Goal: Information Seeking & Learning: Learn about a topic

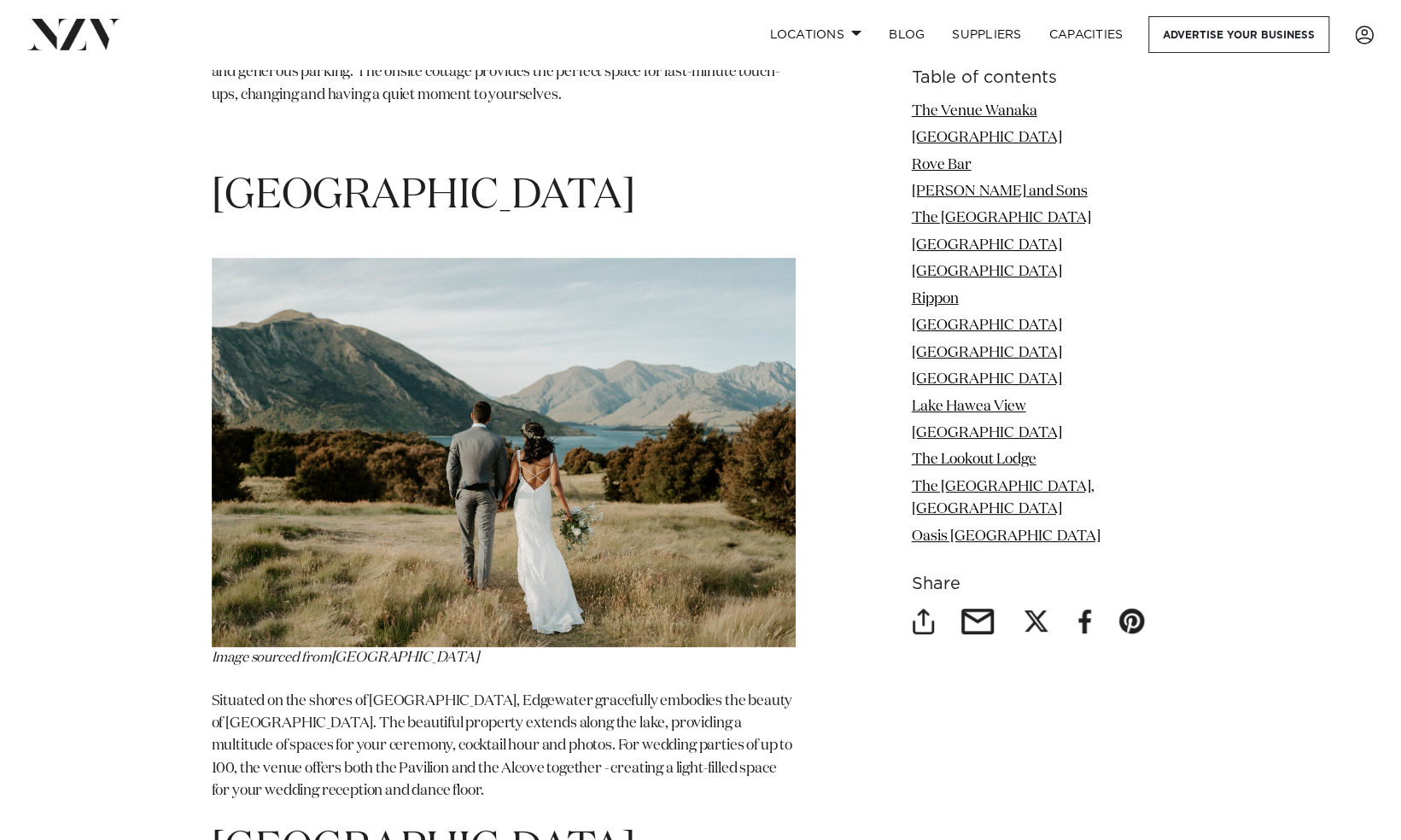
scroll to position [4275, 0]
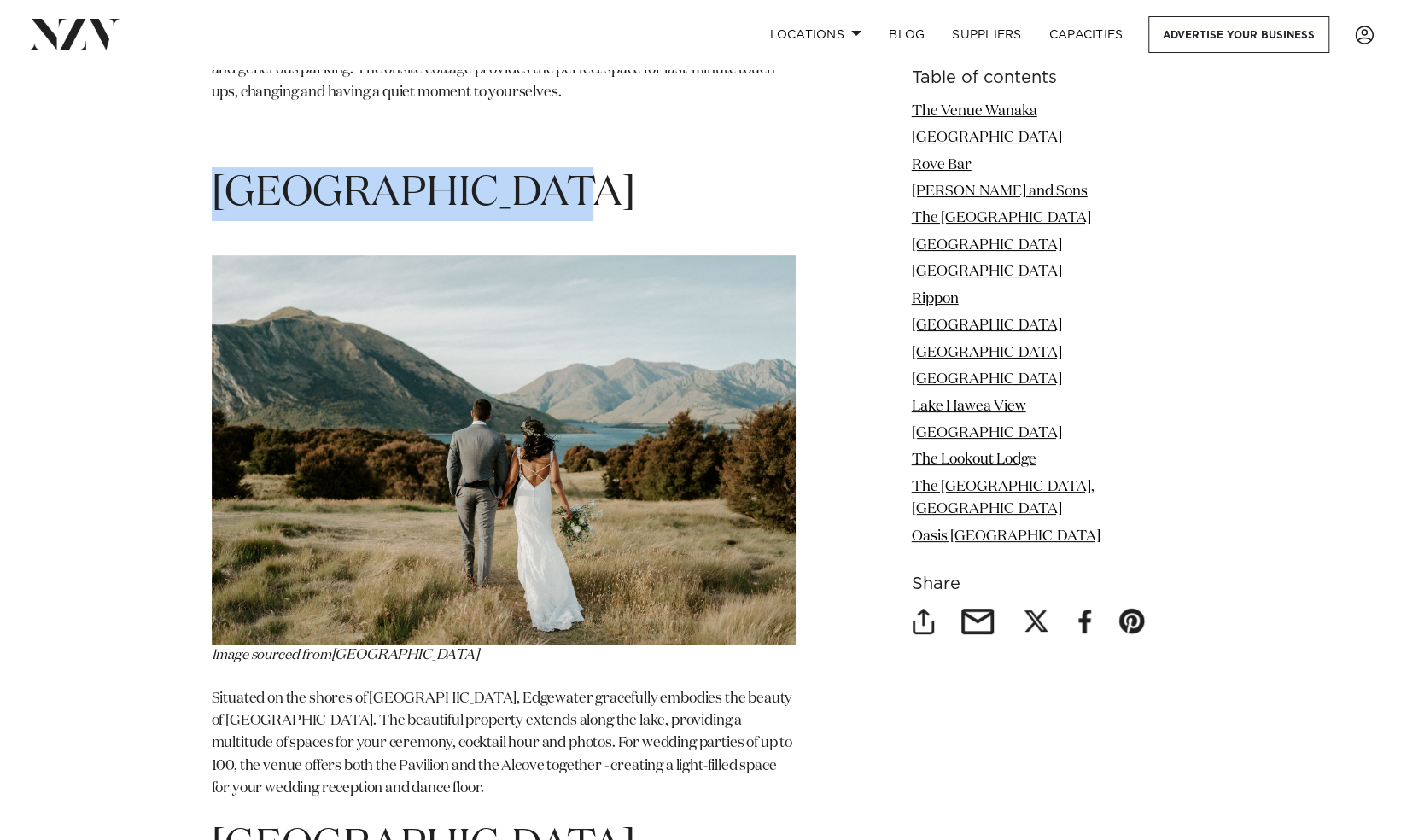
drag, startPoint x: 528, startPoint y: 130, endPoint x: 214, endPoint y: 120, distance: 314.2
click at [214, 167] on h1 "[GEOGRAPHIC_DATA]" at bounding box center [504, 193] width 585 height 53
click at [1048, 239] on link "[GEOGRAPHIC_DATA]" at bounding box center [987, 245] width 151 height 15
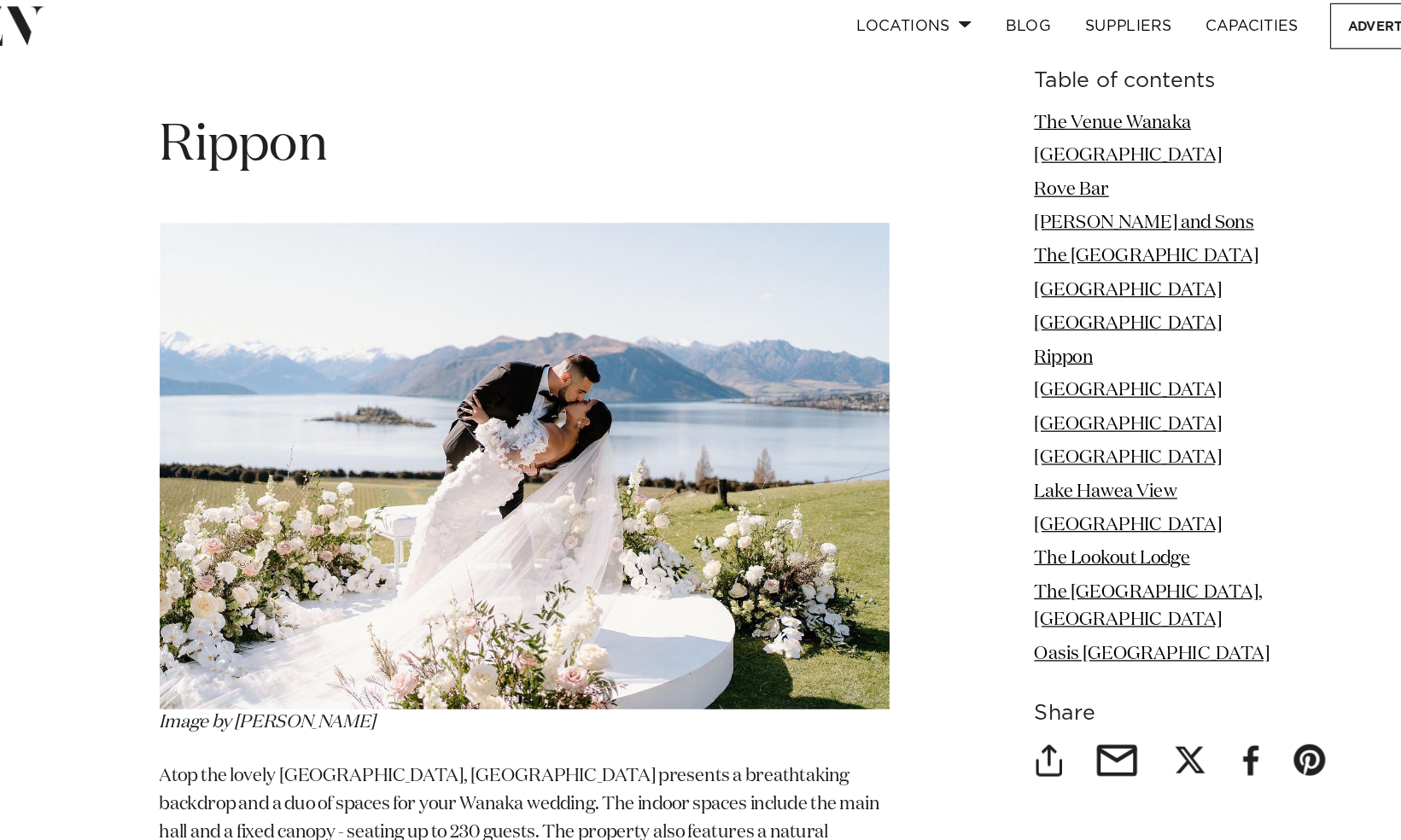
scroll to position [5646, 0]
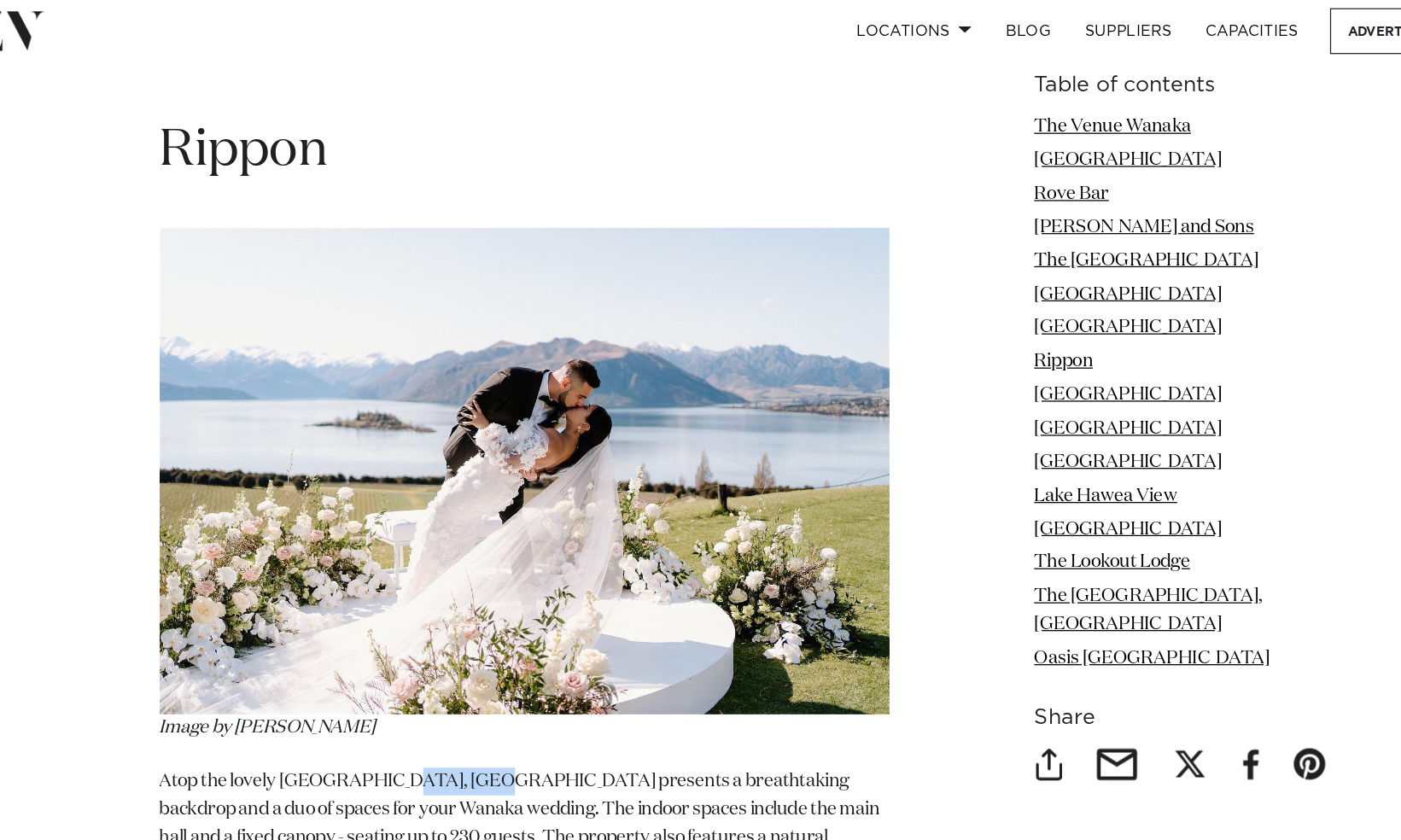
drag, startPoint x: 459, startPoint y: 570, endPoint x: 389, endPoint y: 568, distance: 70.0
click at [389, 624] on p "Atop the lovely [GEOGRAPHIC_DATA], [GEOGRAPHIC_DATA] presents a breathtaking ba…" at bounding box center [504, 668] width 585 height 89
copy p "Rippon Hal"
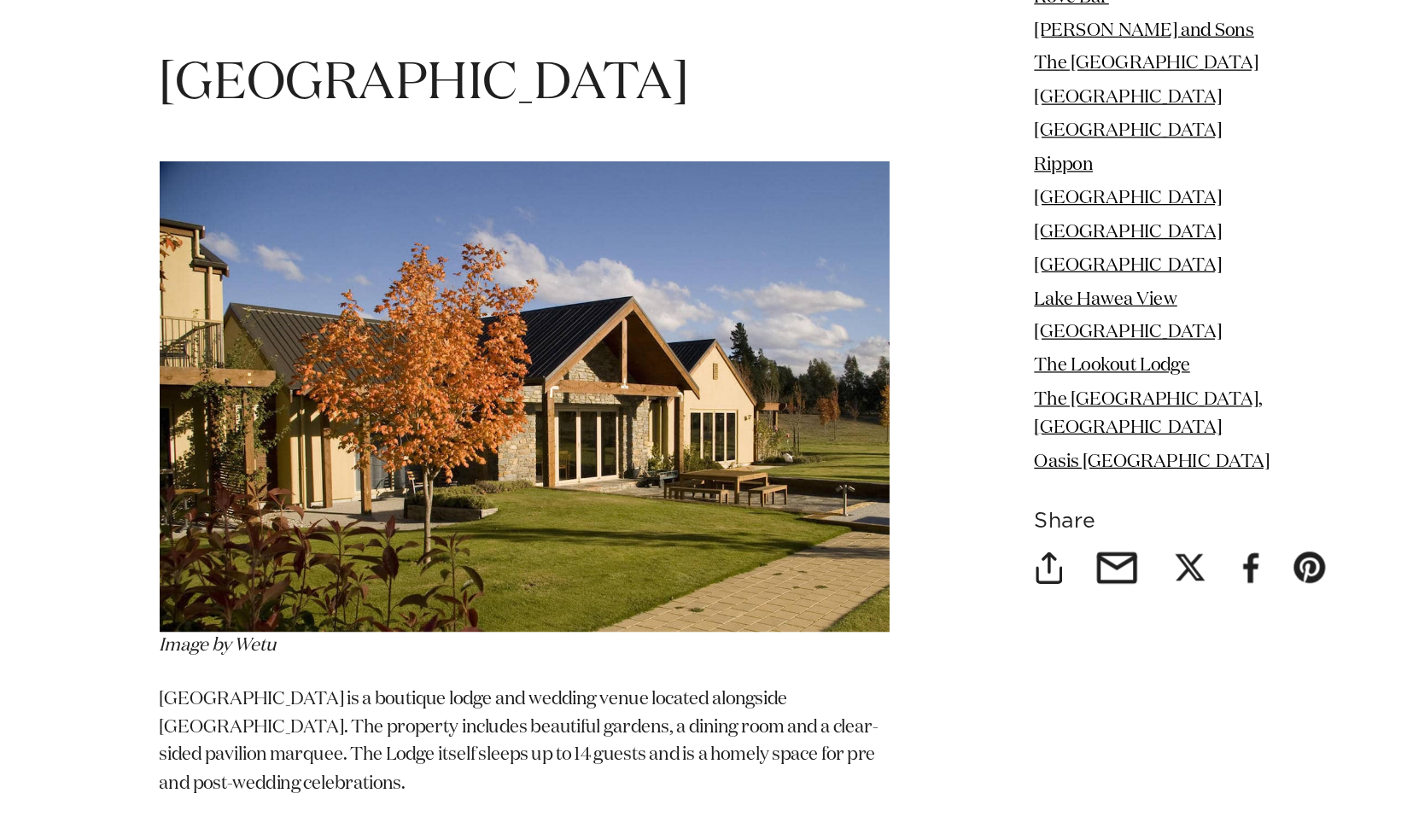
scroll to position [6216, 0]
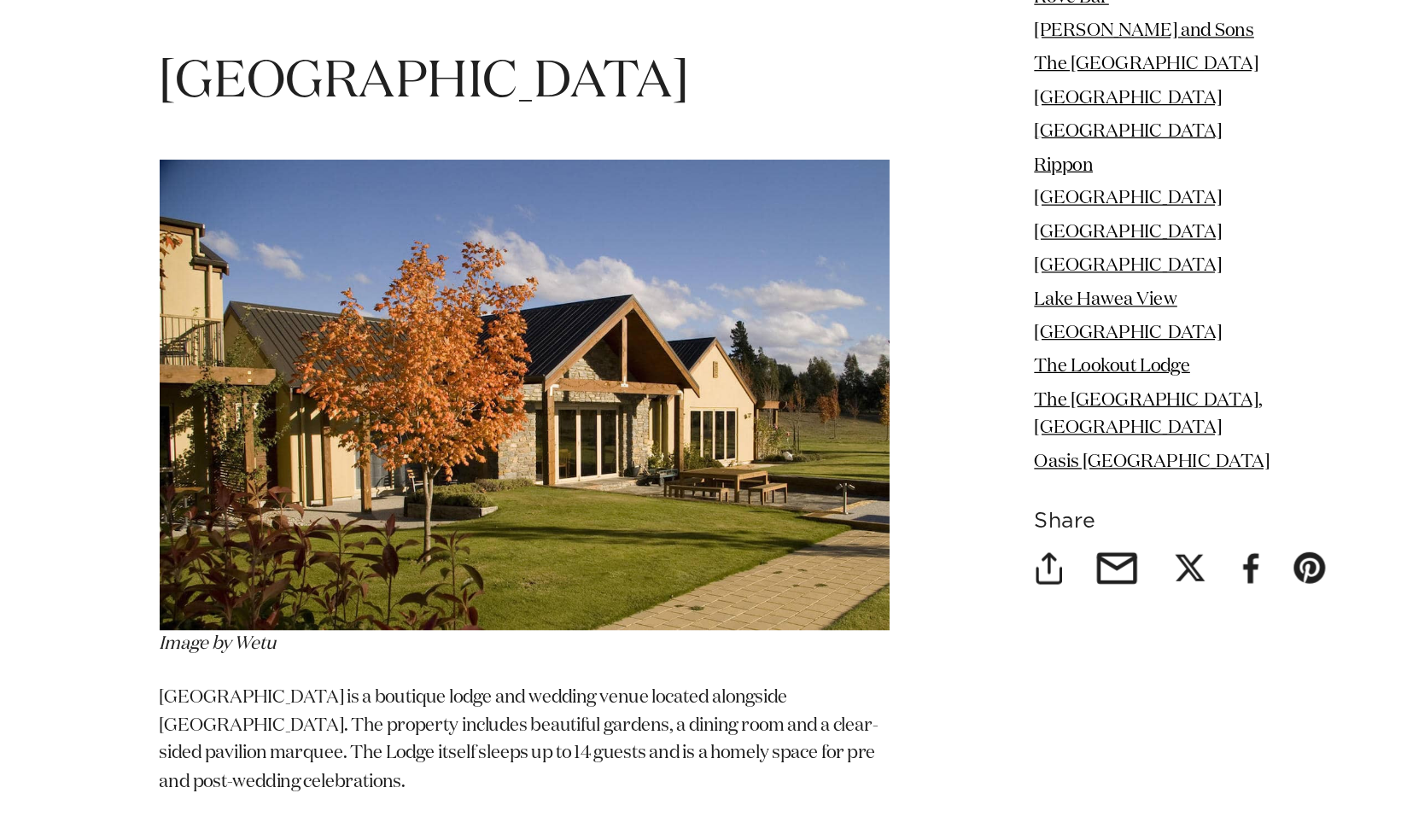
click at [375, 716] on p "[GEOGRAPHIC_DATA] is a boutique lodge and wedding venue located alongside [GEOG…" at bounding box center [504, 772] width 585 height 113
drag, startPoint x: 294, startPoint y: 661, endPoint x: 213, endPoint y: 653, distance: 81.4
click at [213, 716] on p "[GEOGRAPHIC_DATA] is a boutique lodge and wedding venue located alongside [GEOG…" at bounding box center [504, 772] width 585 height 113
copy p "[GEOGRAPHIC_DATA]"
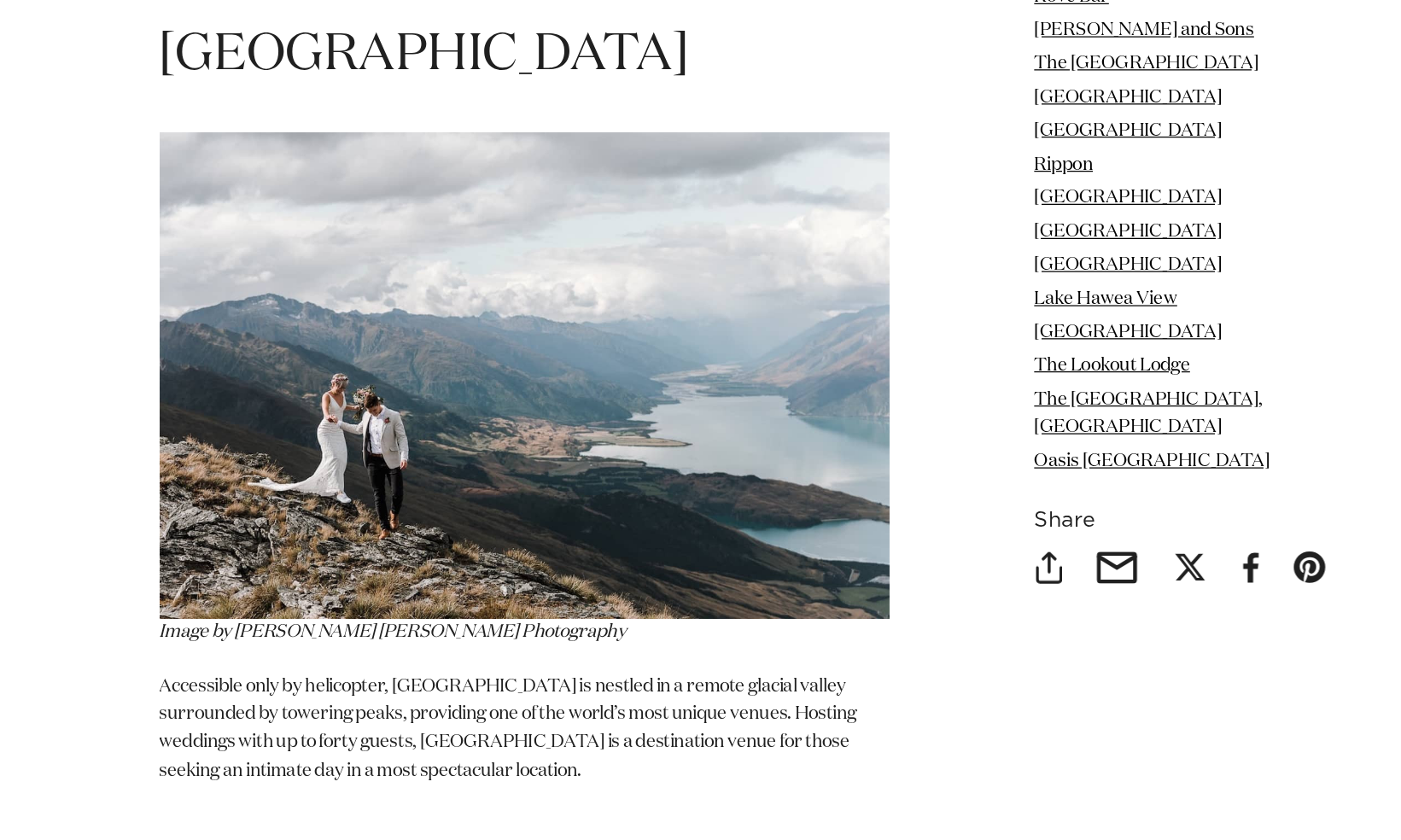
scroll to position [7598, 0]
click at [493, 705] on p "Accessible only by helicopter, [GEOGRAPHIC_DATA] is nestled in a remote glacial…" at bounding box center [504, 750] width 585 height 89
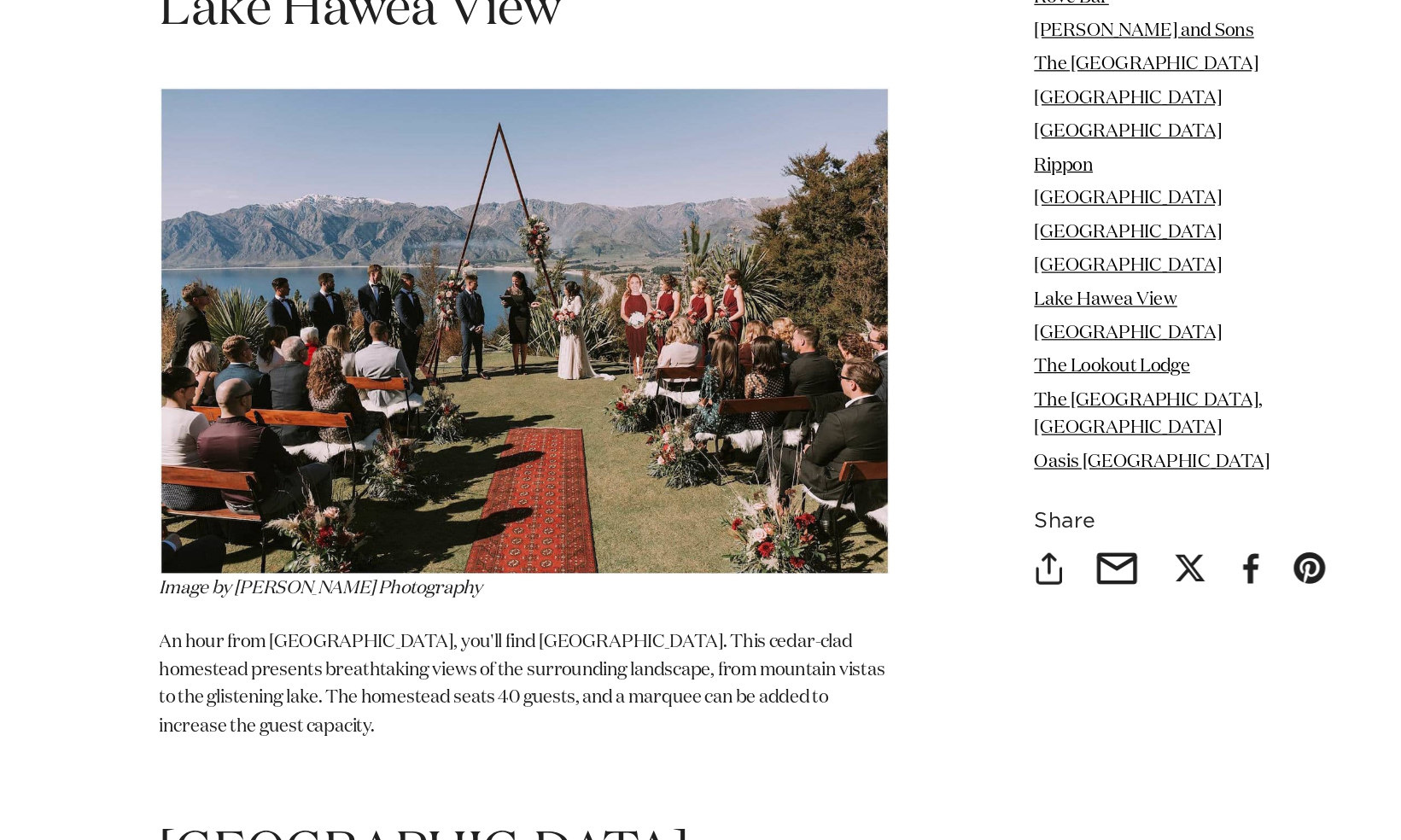
scroll to position [8313, 0]
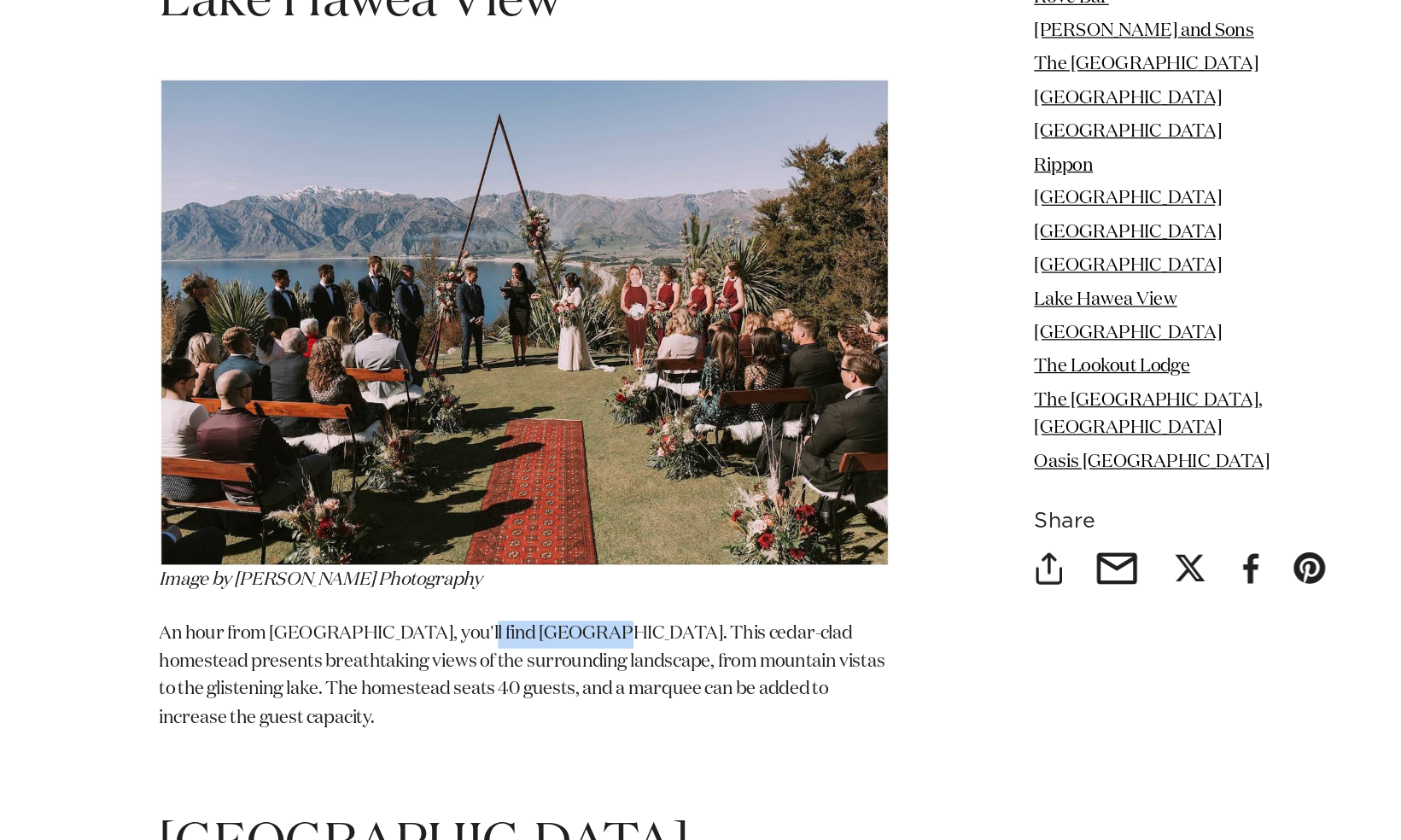
drag, startPoint x: 561, startPoint y: 582, endPoint x: 449, endPoint y: 580, distance: 112.0
click at [449, 664] on p "An hour from [GEOGRAPHIC_DATA], you'll find [GEOGRAPHIC_DATA]. This cedar-clad …" at bounding box center [504, 709] width 585 height 89
copy p "Lake Hawea View"
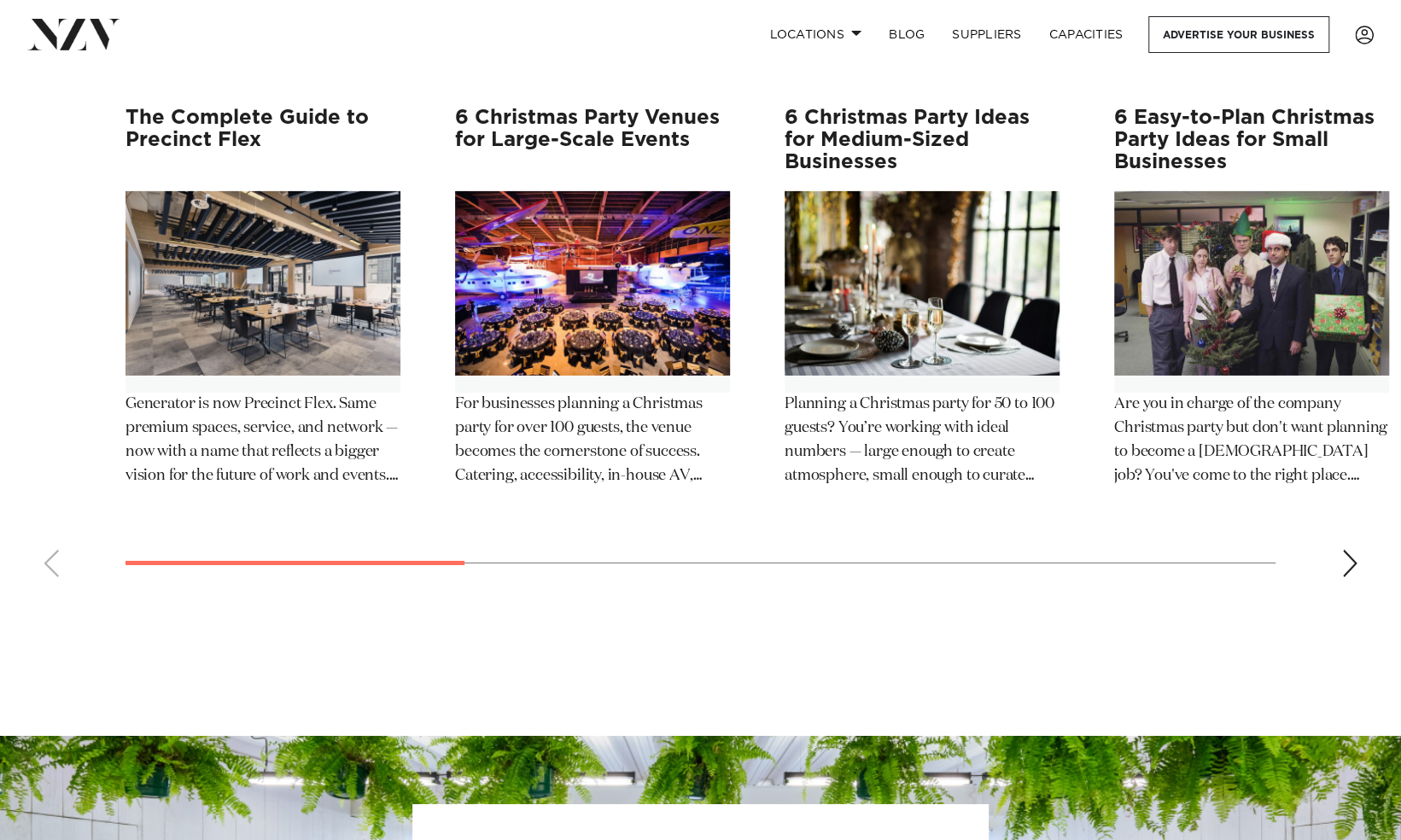
scroll to position [11907, 0]
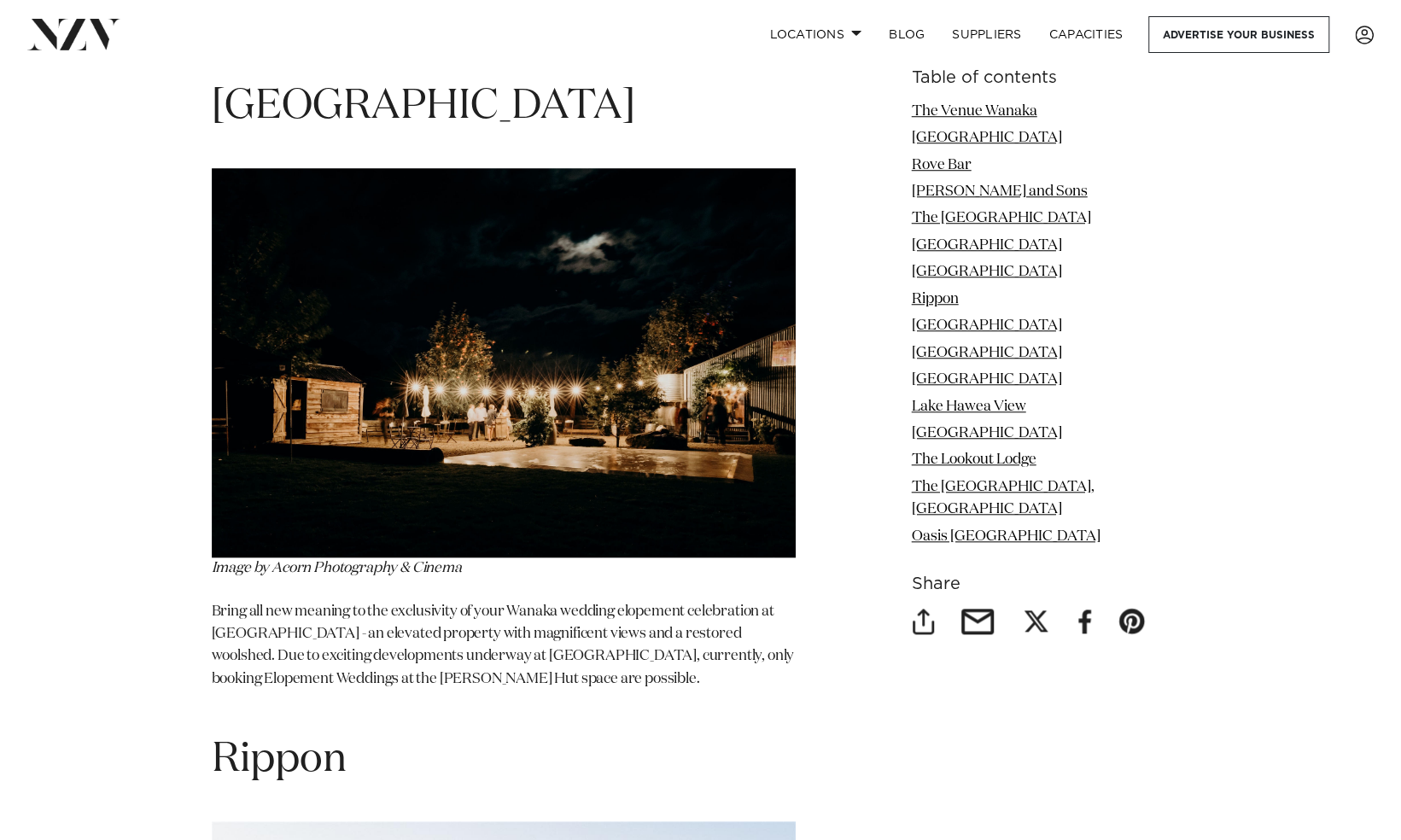
scroll to position [5016, 0]
